Goal: Information Seeking & Learning: Learn about a topic

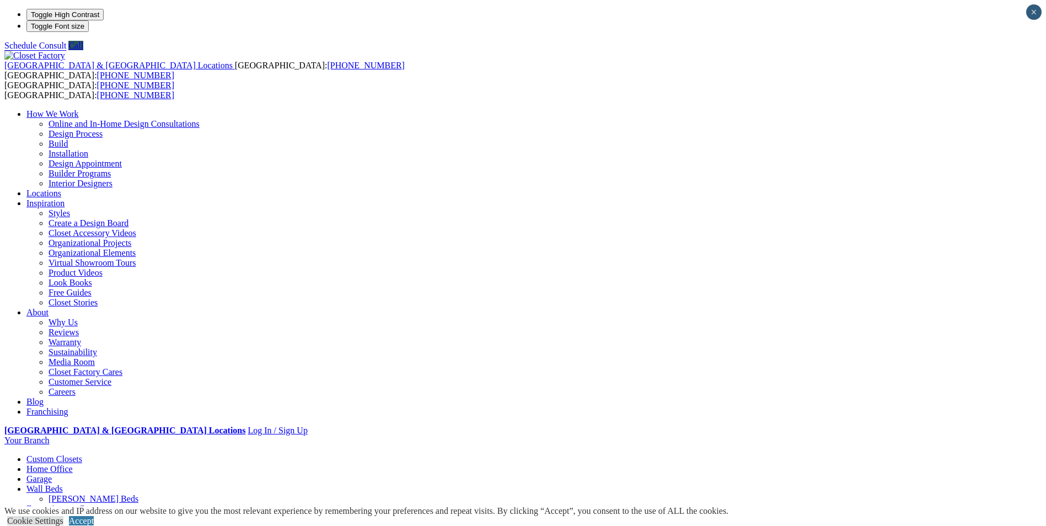
click at [73, 464] on link "Home Office" at bounding box center [49, 468] width 46 height 9
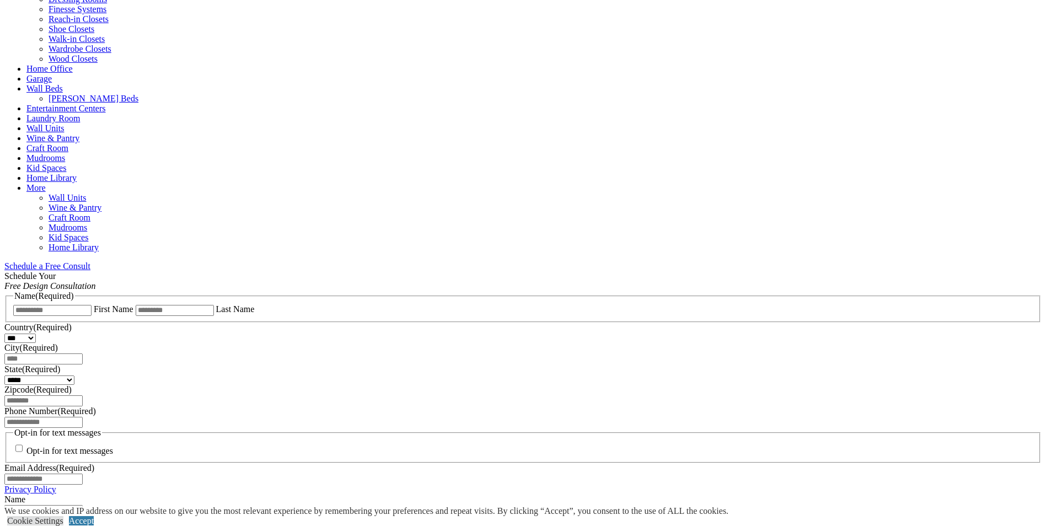
scroll to position [496, 0]
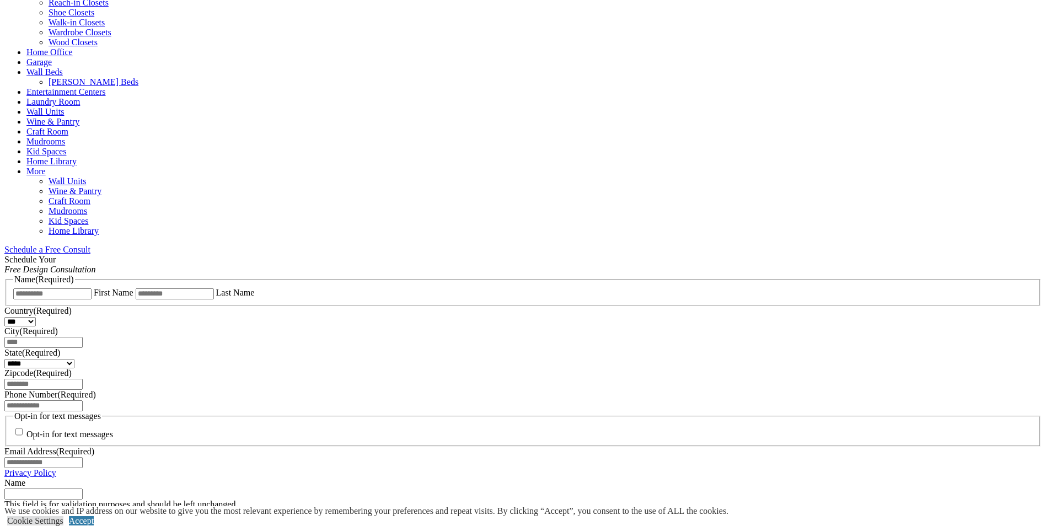
click at [47, 521] on link "CLOSE (X)" at bounding box center [25, 525] width 42 height 9
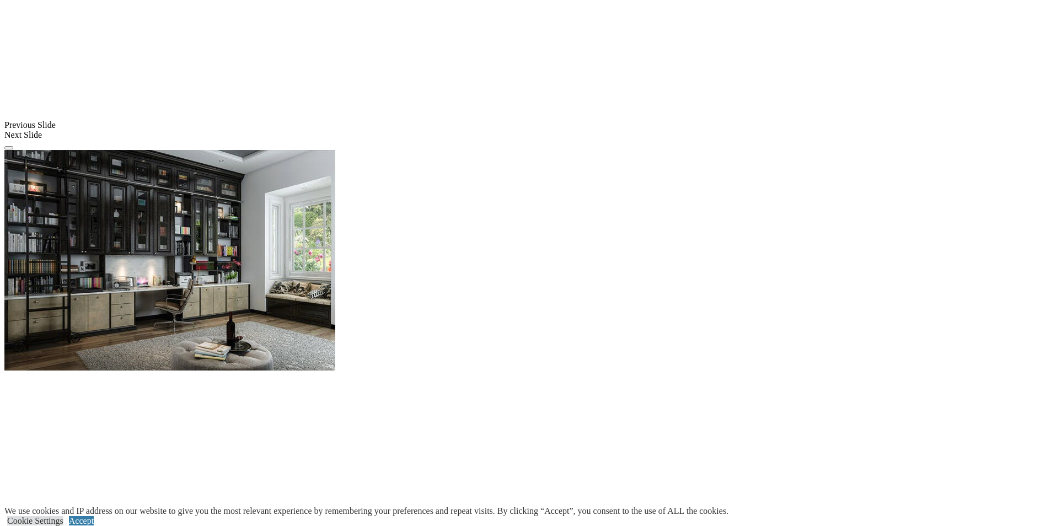
scroll to position [937, 0]
